Goal: Task Accomplishment & Management: Manage account settings

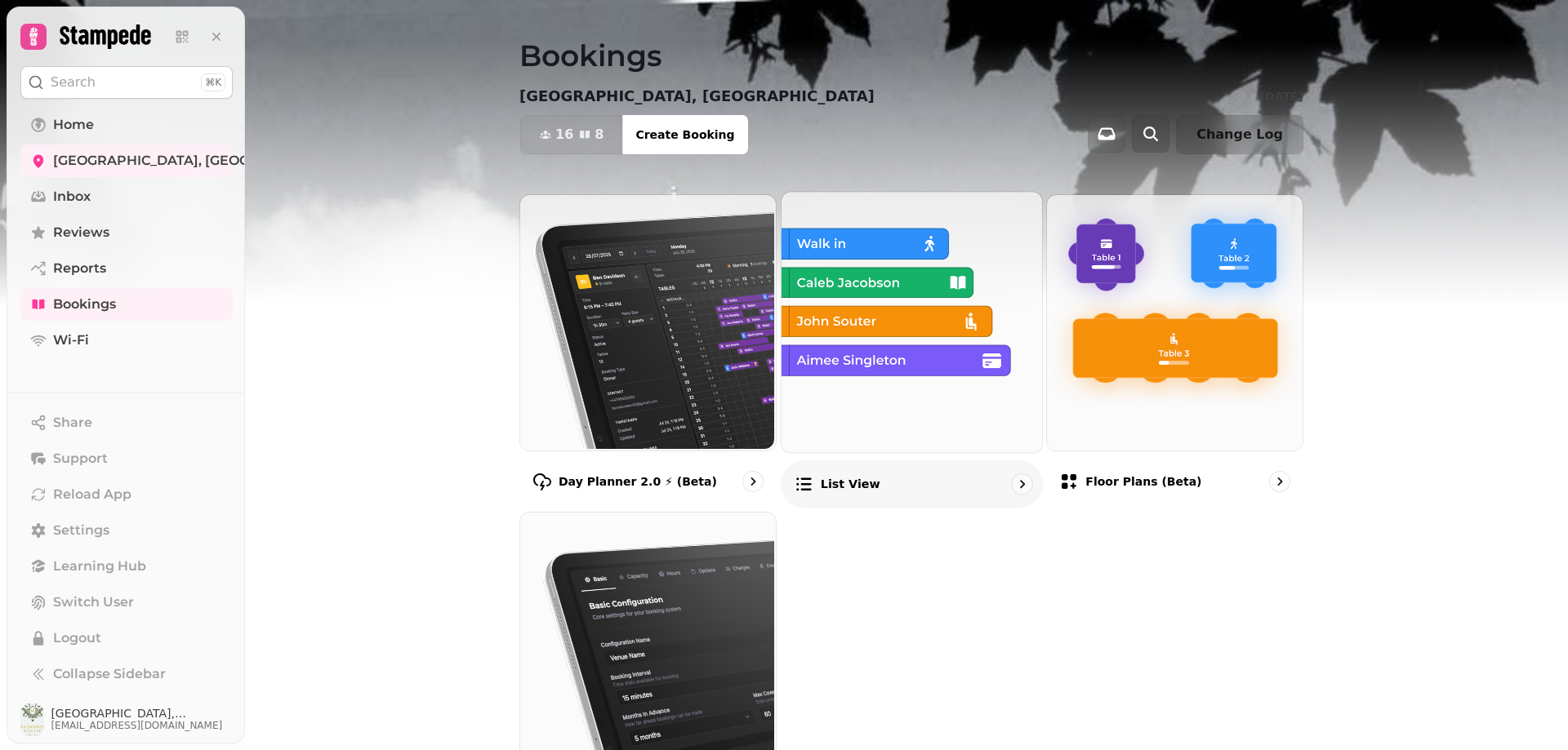
click at [837, 480] on p "List view" at bounding box center [850, 484] width 60 height 16
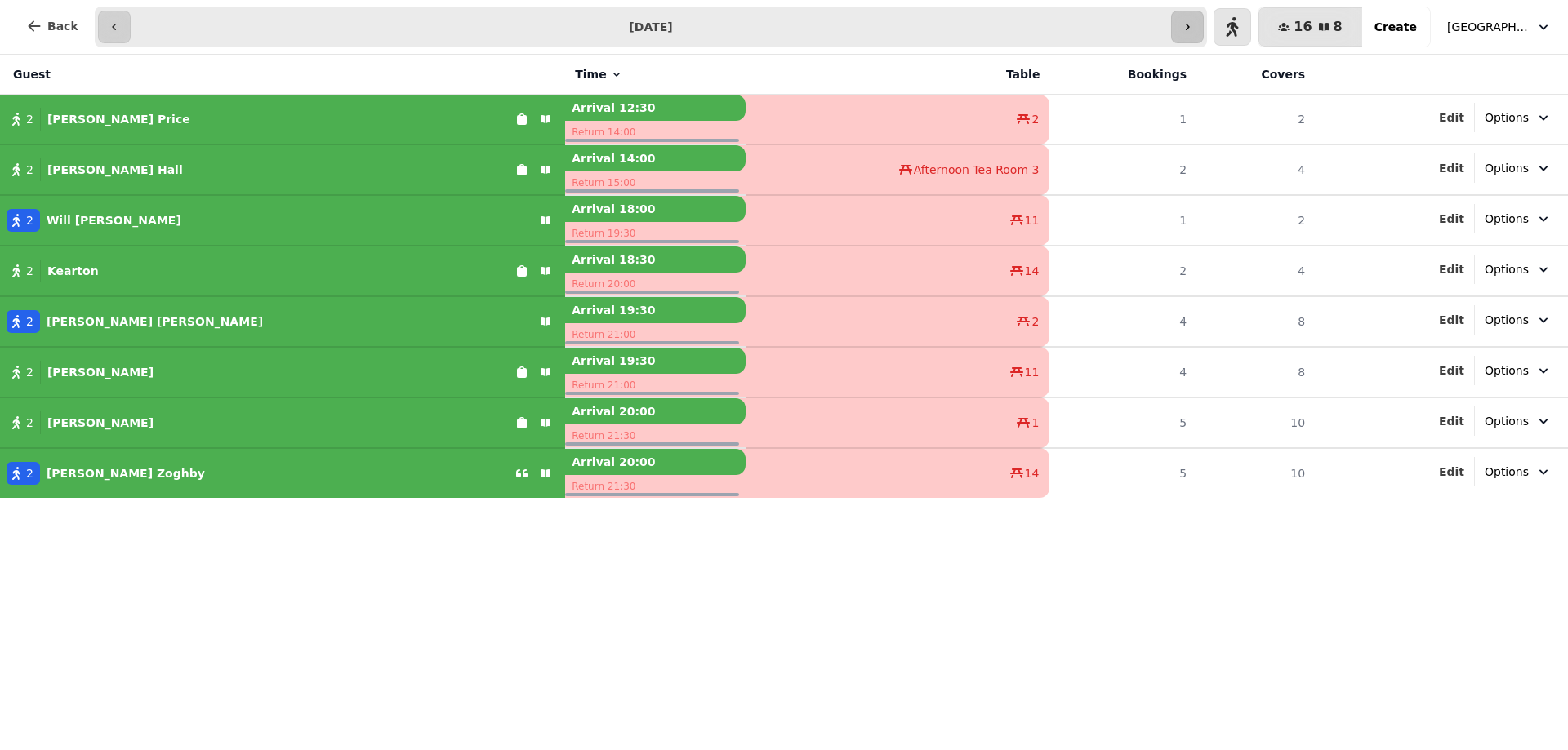
click at [1194, 27] on icon "button" at bounding box center [1188, 27] width 13 height 13
type input "**********"
